Goal: Communication & Community: Ask a question

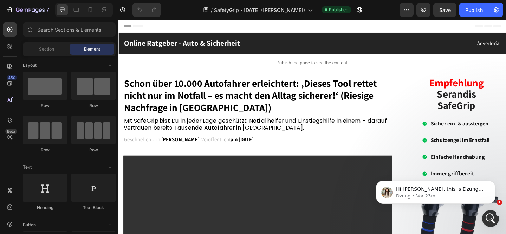
scroll to position [902, 0]
click at [487, 215] on icon "Intercom-Nachrichtendienst öffnen" at bounding box center [490, 218] width 12 height 12
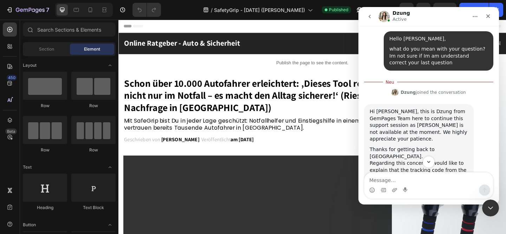
scroll to position [914, 0]
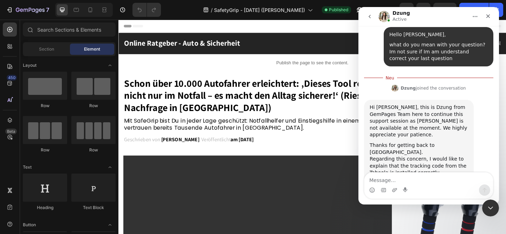
click at [422, 179] on textarea "Message…" at bounding box center [428, 178] width 129 height 12
type textarea "how can i help you? what need i to do?"
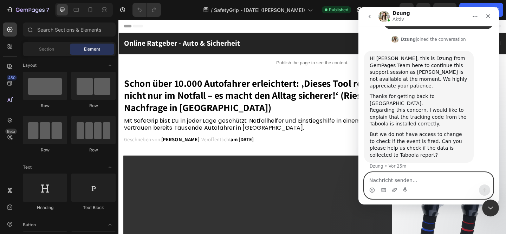
scroll to position [896, 0]
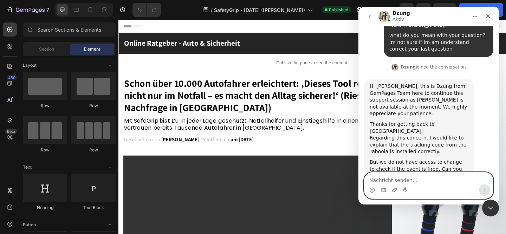
click at [388, 180] on textarea "Nachricht senden..." at bounding box center [428, 178] width 129 height 12
type textarea "can you help me something else"
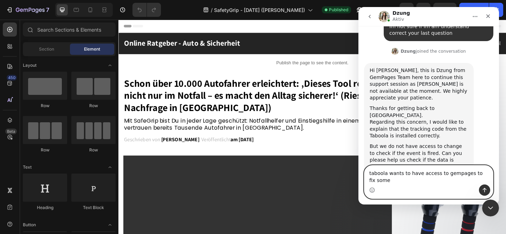
scroll to position [918, 0]
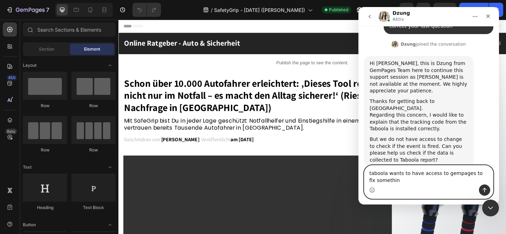
type textarea "taboola wants to have access to gempages to fix something"
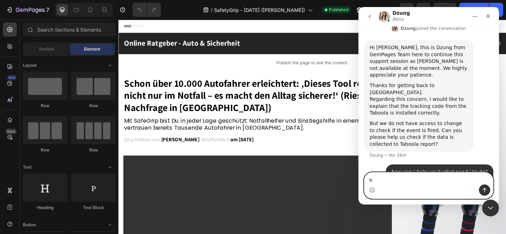
scroll to position [934, 0]
type textarea "how can I give him access to gempages?"
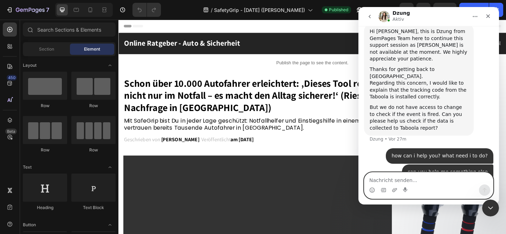
scroll to position [972, 0]
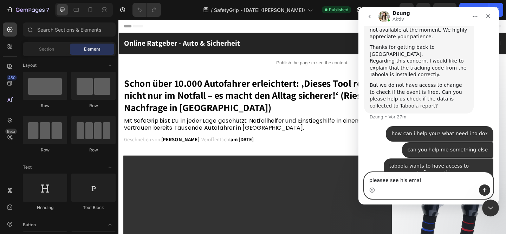
type textarea "pleasee see his email"
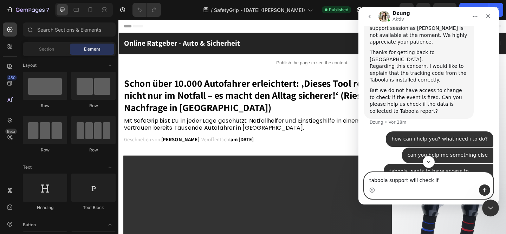
scroll to position [988, 0]
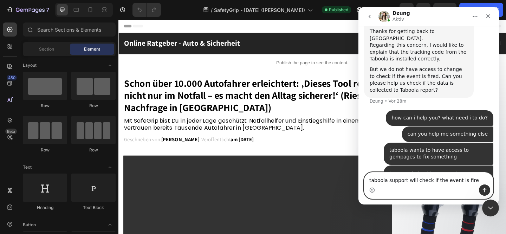
type textarea "taboola support will check if the event is fired"
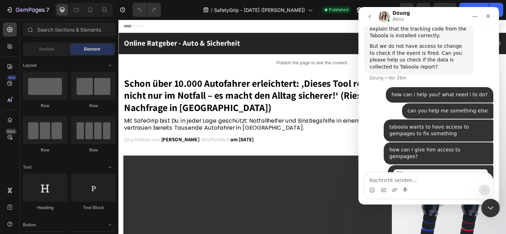
click at [490, 204] on icon "Intercom-Nachrichtendienst schließen" at bounding box center [489, 207] width 8 height 8
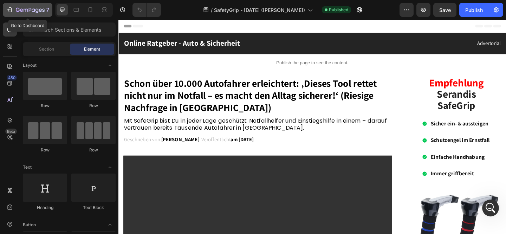
click at [28, 9] on icon "button" at bounding box center [26, 10] width 4 height 3
click at [8, 27] on icon at bounding box center [9, 29] width 5 height 5
click at [399, 6] on div "/ SafetyGrip - Aug 19 (Stefan) Published" at bounding box center [282, 10] width 233 height 14
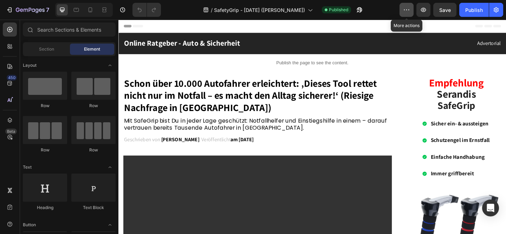
click at [407, 8] on icon "button" at bounding box center [406, 9] width 7 height 7
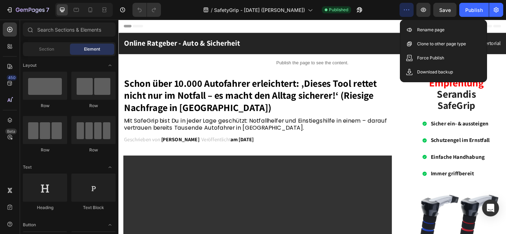
click at [407, 8] on icon "button" at bounding box center [406, 9] width 7 height 7
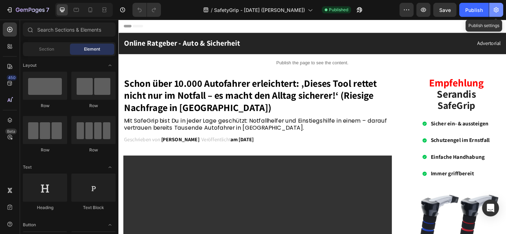
click at [493, 5] on button "button" at bounding box center [496, 10] width 14 height 14
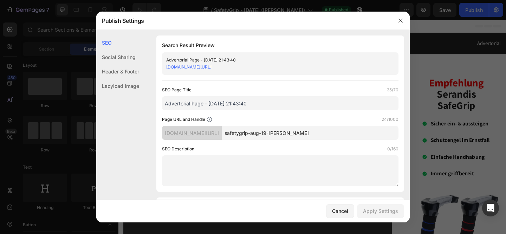
click at [312, 135] on input "safetygrip-aug-19-stefan" at bounding box center [310, 133] width 177 height 14
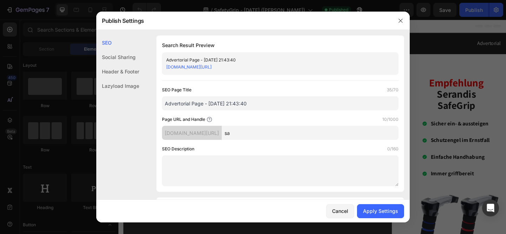
type input "s"
type input "SafeGrip"
click at [377, 209] on div "Apply Settings" at bounding box center [380, 210] width 35 height 7
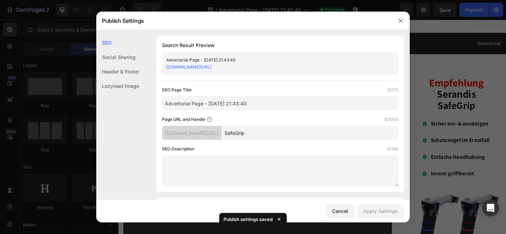
click at [114, 64] on div "Social Sharing" at bounding box center [117, 71] width 43 height 14
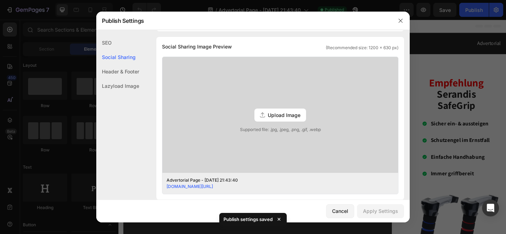
click at [114, 79] on div "Header & Footer" at bounding box center [117, 86] width 43 height 14
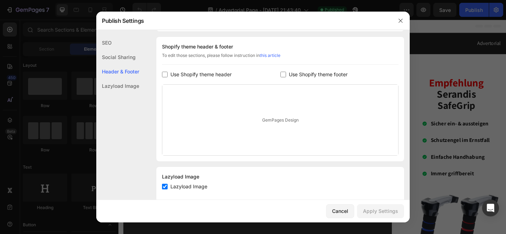
click at [118, 90] on div "Lazyload Image" at bounding box center [117, 86] width 43 height 14
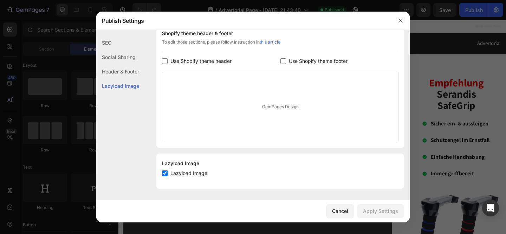
click at [109, 50] on div "SEO" at bounding box center [117, 57] width 43 height 14
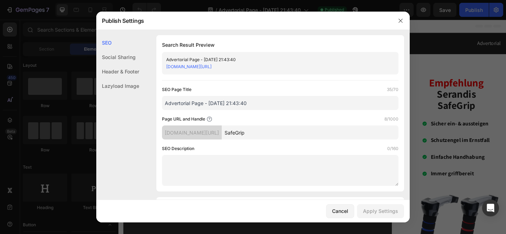
scroll to position [0, 0]
click at [277, 131] on input "SafeGrip" at bounding box center [310, 133] width 177 height 14
click at [176, 16] on div "Publish Settings" at bounding box center [243, 21] width 295 height 18
click at [337, 210] on div "Cancel" at bounding box center [340, 210] width 16 height 7
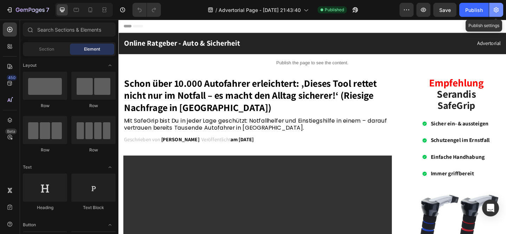
click at [494, 9] on icon "button" at bounding box center [495, 9] width 7 height 7
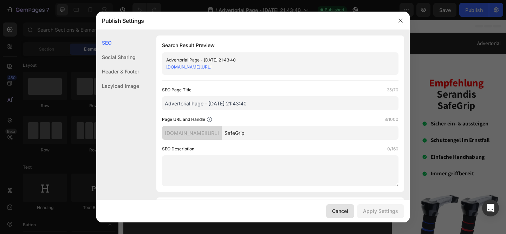
click at [328, 206] on button "Cancel" at bounding box center [340, 211] width 28 height 14
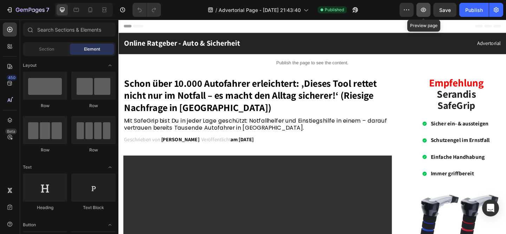
click at [421, 9] on icon "button" at bounding box center [423, 9] width 7 height 7
click at [488, 207] on icon "Open Intercom Messenger" at bounding box center [490, 207] width 8 height 9
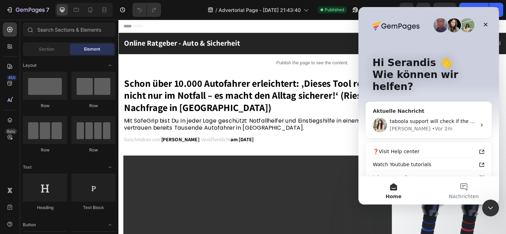
click at [426, 118] on span "taboola support will check if the event is fired" at bounding box center [445, 121] width 113 height 6
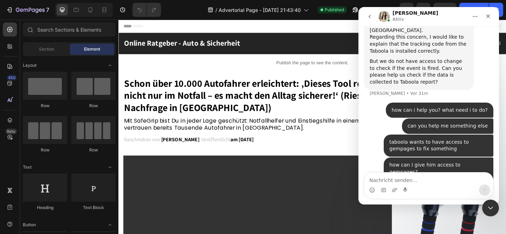
scroll to position [1011, 0]
click at [487, 207] on icon "Intercom-Nachrichtendienst schließen" at bounding box center [489, 207] width 8 height 8
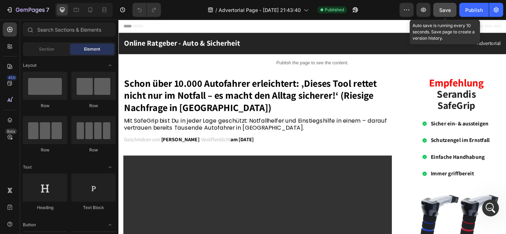
click at [445, 9] on span "Save" at bounding box center [445, 10] width 12 height 6
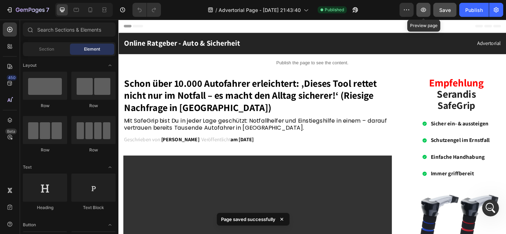
click at [422, 10] on icon "button" at bounding box center [423, 9] width 7 height 7
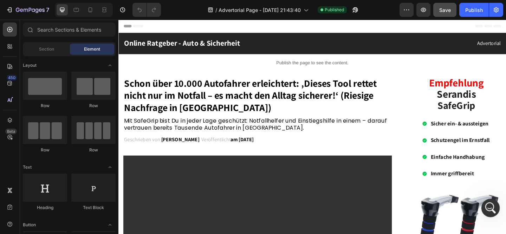
click at [494, 205] on icon "Intercom-Nachrichtendienst öffnen" at bounding box center [490, 207] width 12 height 12
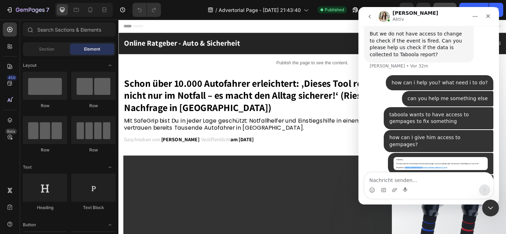
click at [178, 10] on div "/ Advertorial Page - Jul 12, 21:43:40 Published" at bounding box center [282, 10] width 233 height 14
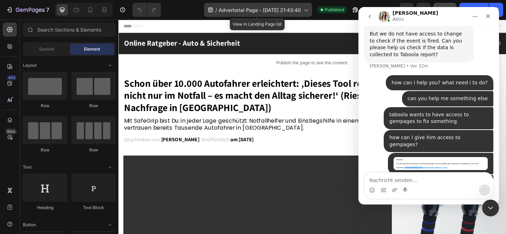
click at [237, 11] on span "Advertorial Page - [DATE] 21:43:40" at bounding box center [259, 9] width 82 height 7
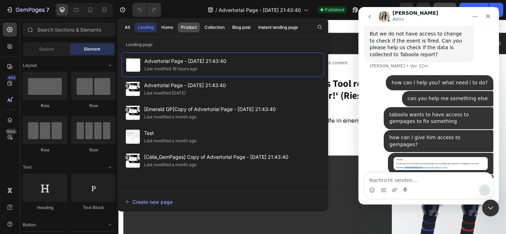
click at [190, 29] on div "Product" at bounding box center [189, 27] width 16 height 6
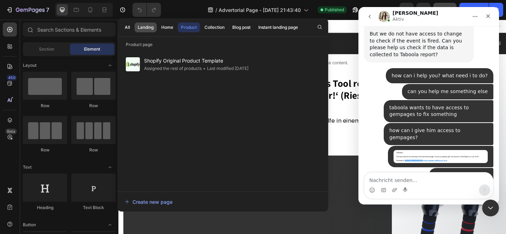
scroll to position [1070, 0]
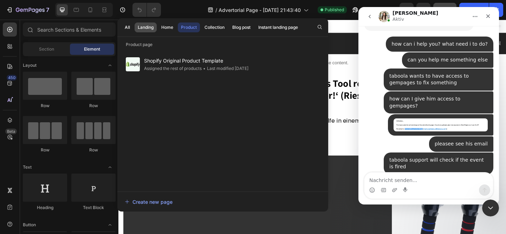
click at [142, 29] on div "Landing" at bounding box center [146, 27] width 16 height 6
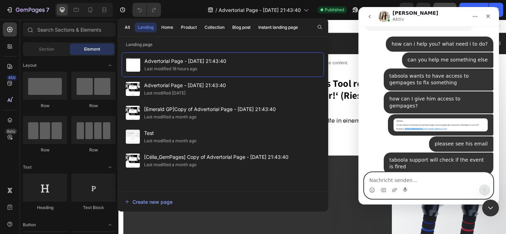
click at [378, 179] on textarea "Nachricht senden..." at bounding box center [428, 178] width 129 height 12
click at [142, 27] on div "Landing" at bounding box center [146, 27] width 16 height 6
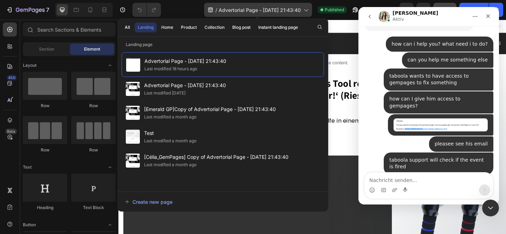
click at [280, 6] on span "Advertorial Page - [DATE] 21:43:40" at bounding box center [259, 9] width 82 height 7
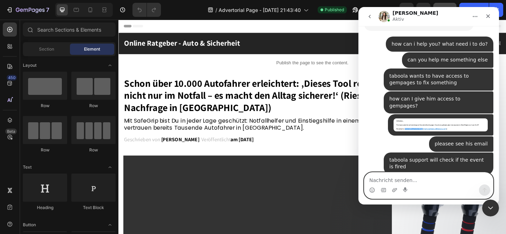
click at [413, 177] on textarea "Nachricht senden..." at bounding box center [428, 178] width 129 height 12
type textarea "okay i wll try on this way :9"
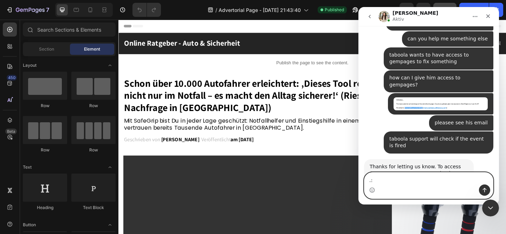
type textarea "."
type textarea ":)"
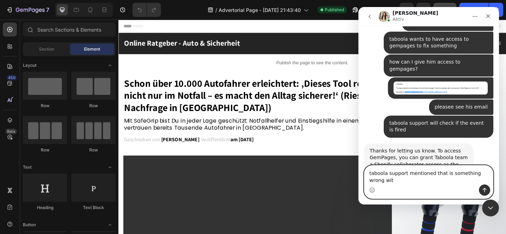
scroll to position [1114, 0]
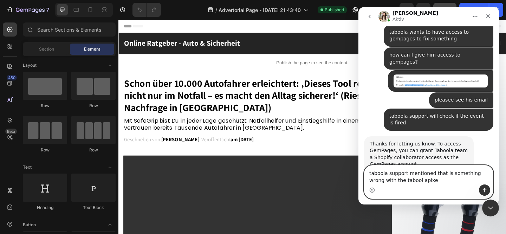
type textarea "taboola support mentioned that is something wrong with the tabool apixel"
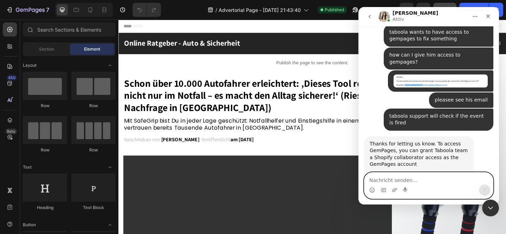
scroll to position [1130, 0]
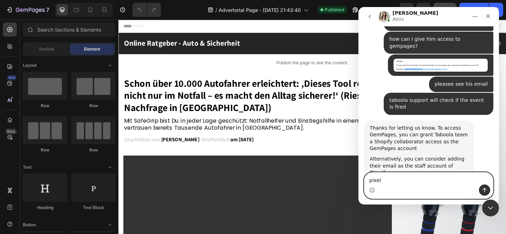
type textarea "pixel*"
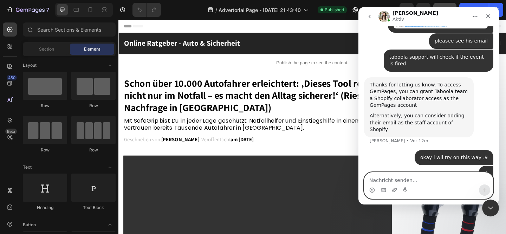
scroll to position [1034, 0]
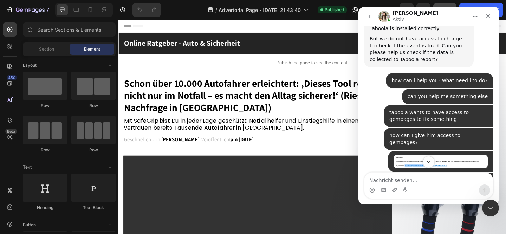
click at [420, 155] on img "Serandis sagt…" at bounding box center [440, 161] width 94 height 13
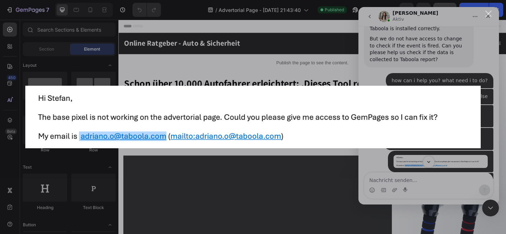
click at [401, 183] on div "Intercom Messenger" at bounding box center [253, 117] width 506 height 234
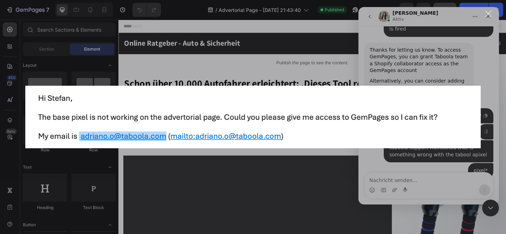
click at [437, 185] on div "Intercom Messenger" at bounding box center [253, 117] width 506 height 234
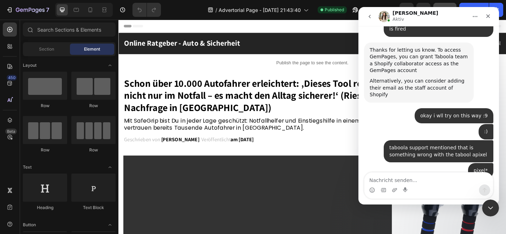
scroll to position [1017, 0]
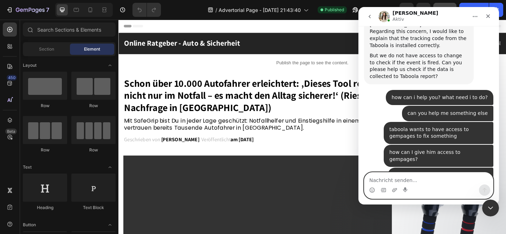
click at [432, 177] on textarea "Nachricht senden..." at bounding box center [428, 178] width 129 height 12
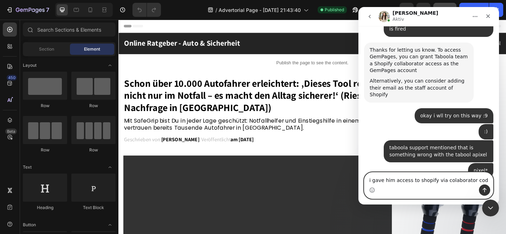
type textarea "i gave him access to shopify via colaborator code"
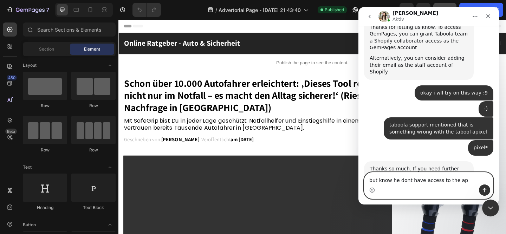
type textarea "but know he dont have access to the app"
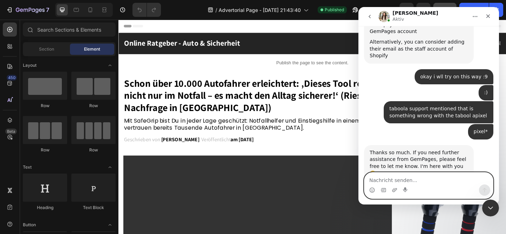
click at [382, 178] on textarea "Nachricht senden..." at bounding box center [428, 178] width 129 height 12
type textarea "now*"
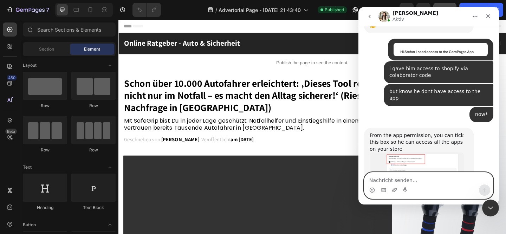
scroll to position [1396, 0]
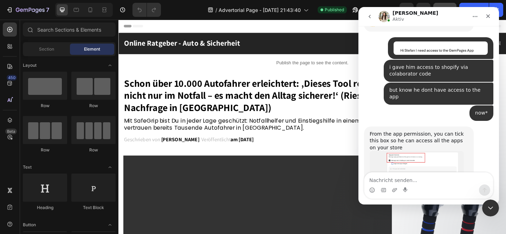
click at [417, 151] on img "Dzung sagt…" at bounding box center [416, 177] width 94 height 52
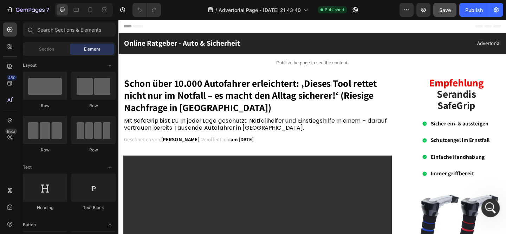
click at [491, 199] on div "Intercom-Nachrichtendienst öffnen" at bounding box center [489, 206] width 23 height 23
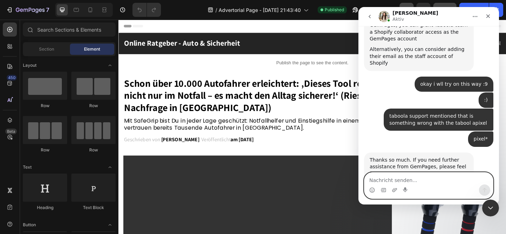
scroll to position [1396, 0]
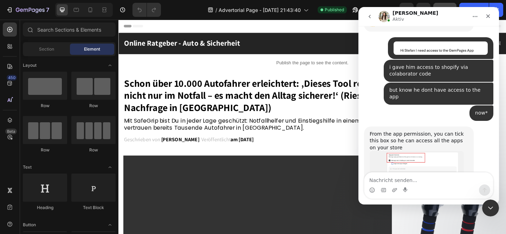
click at [413, 223] on img "Dzung sagt…" at bounding box center [416, 236] width 94 height 26
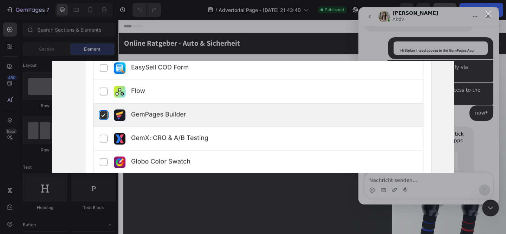
scroll to position [0, 0]
click at [407, 186] on div "Intercom Messenger" at bounding box center [253, 117] width 506 height 234
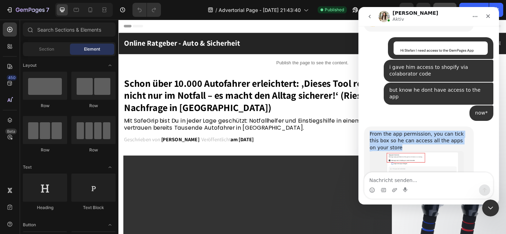
drag, startPoint x: 369, startPoint y: 36, endPoint x: 384, endPoint y: 48, distance: 19.3
click at [384, 131] on div "From the app permission, you can tick this box so he can access all the apps on…" at bounding box center [418, 141] width 98 height 21
copy div "From the app permission, you can tick this box so he can access all the apps on…"
click at [440, 151] on img "Dzung sagt…" at bounding box center [416, 177] width 94 height 52
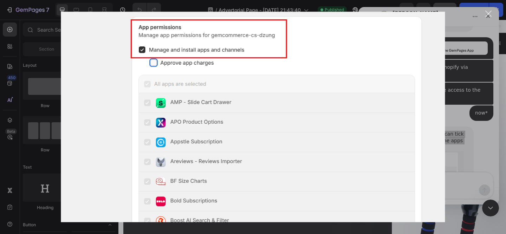
click at [479, 88] on div "Intercom Messenger" at bounding box center [253, 117] width 506 height 234
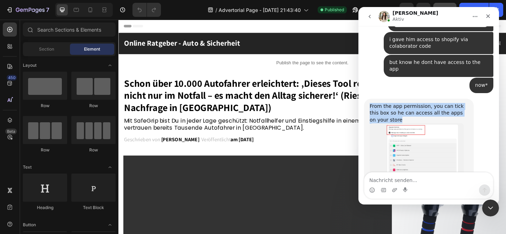
scroll to position [1396, 0]
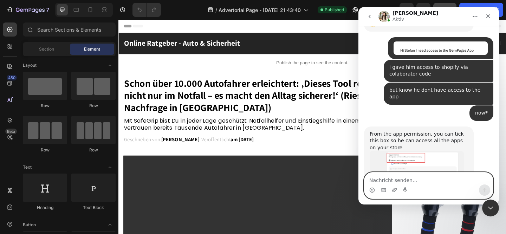
click at [391, 177] on textarea "Nachricht senden..." at bounding box center [428, 178] width 129 height 12
type textarea "many thanks :)"
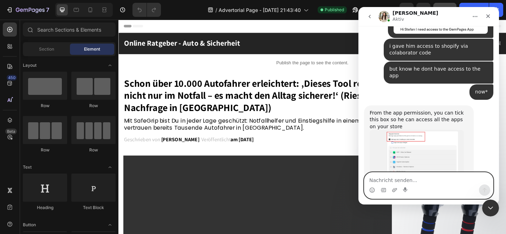
scroll to position [1412, 0]
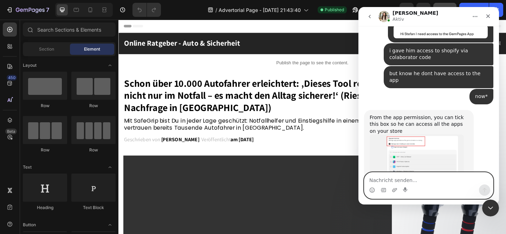
type textarea "😃"
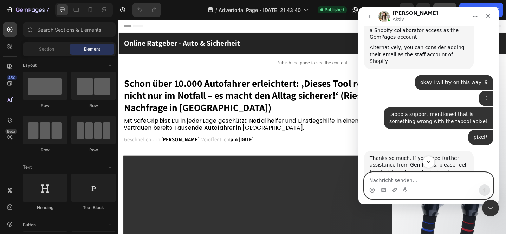
scroll to position [1241, 0]
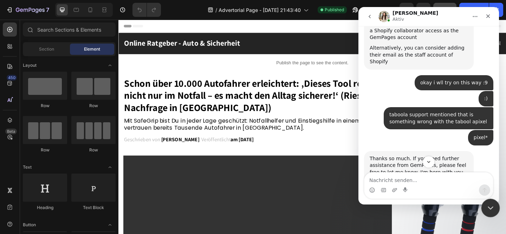
click at [491, 206] on icon "Intercom-Nachrichtendienst schließen" at bounding box center [489, 207] width 8 height 8
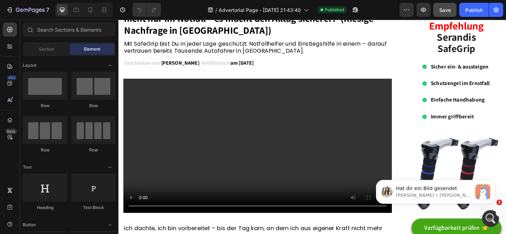
scroll to position [0, 0]
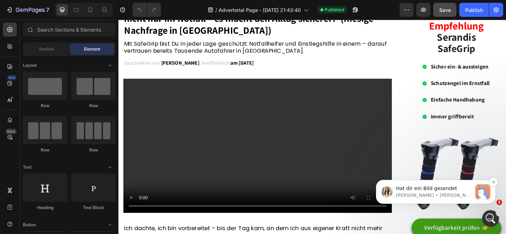
click at [466, 185] on p "Hat dir ein Bild gesendet" at bounding box center [434, 188] width 76 height 7
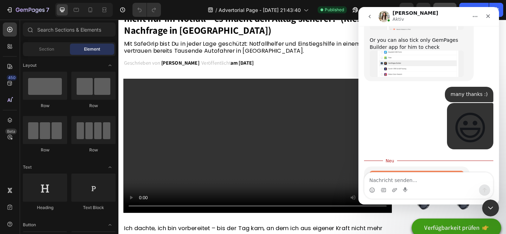
scroll to position [1584, 0]
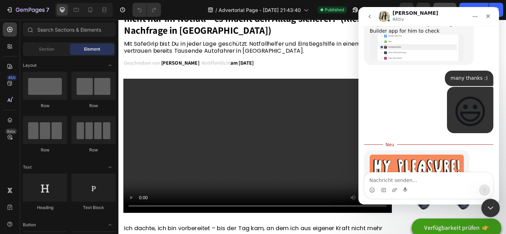
click at [488, 210] on icon "Intercom-Nachrichtendienst schließen" at bounding box center [489, 207] width 8 height 8
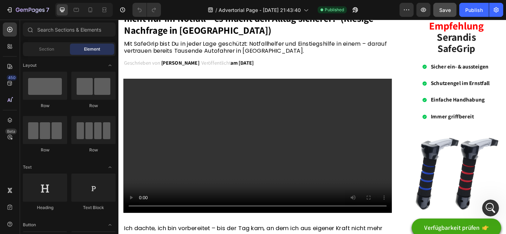
scroll to position [1602, 0]
